Goal: Find specific page/section: Find specific page/section

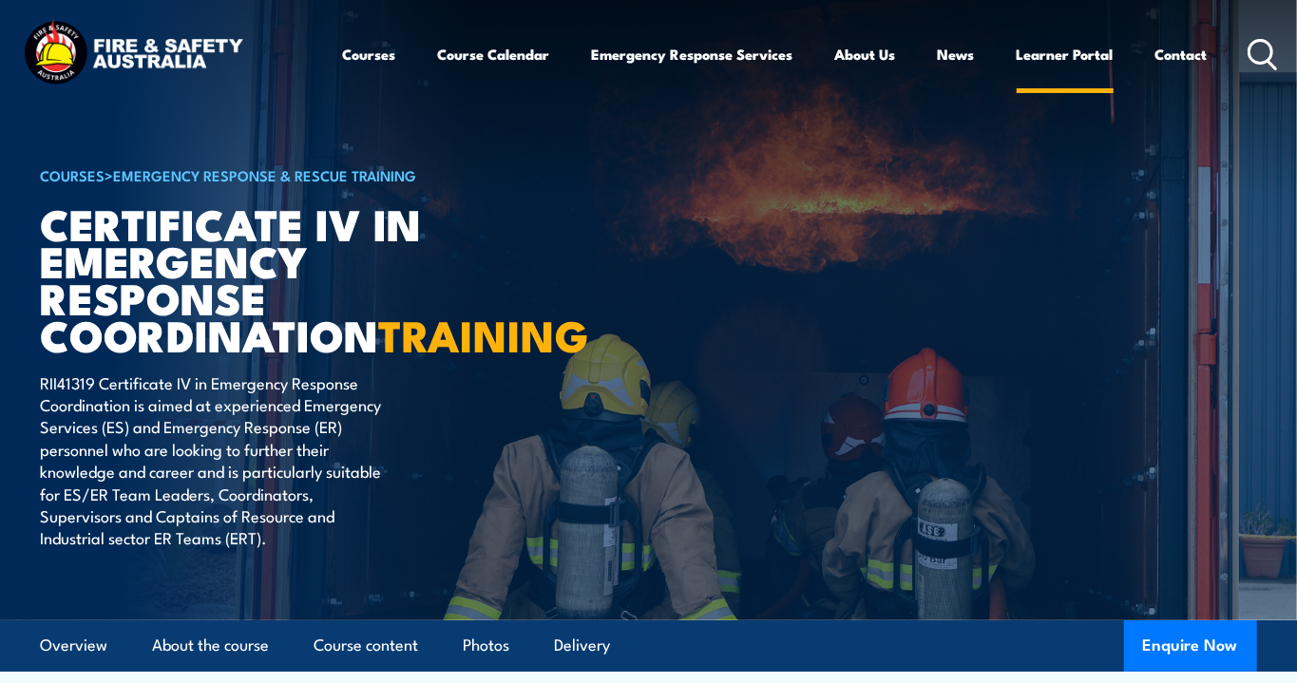
click at [1056, 51] on link "Learner Portal" at bounding box center [1064, 54] width 97 height 46
click at [1183, 53] on link "Contact" at bounding box center [1181, 54] width 52 height 46
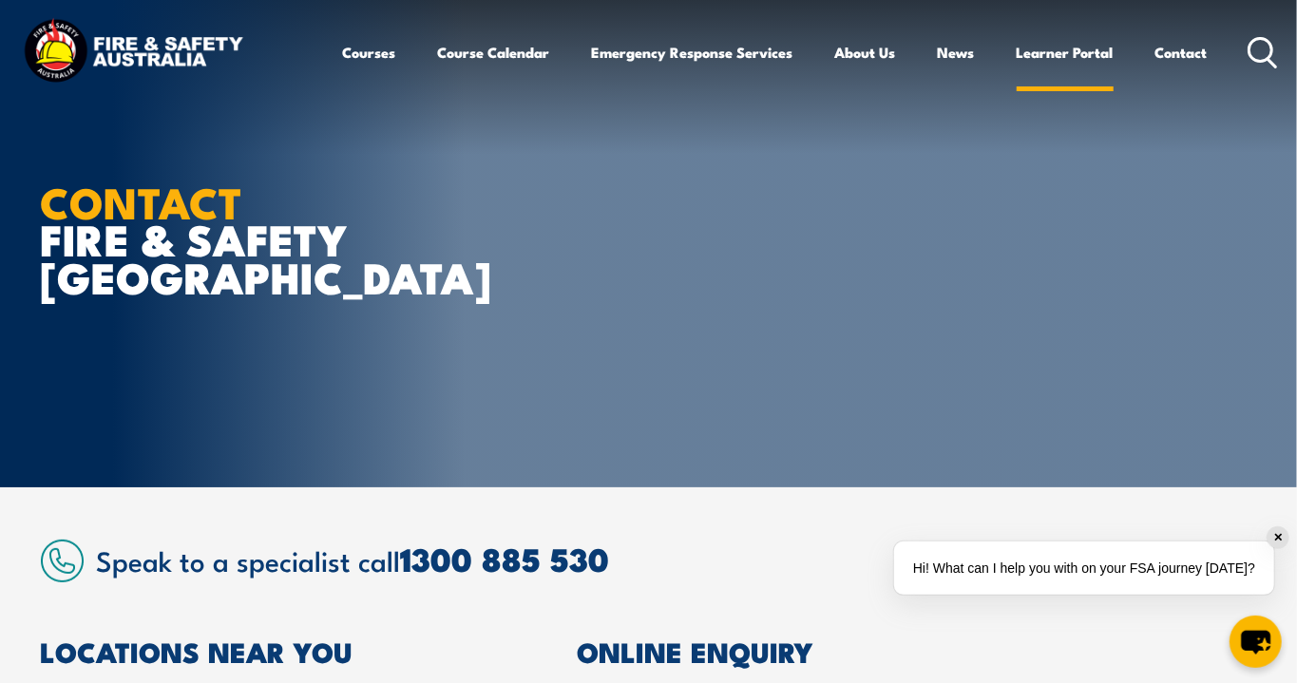
click at [1052, 59] on link "Learner Portal" at bounding box center [1064, 52] width 97 height 46
